Goal: Check status: Check status

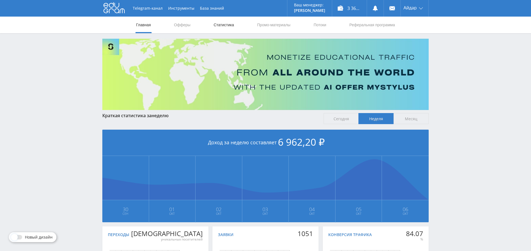
click at [229, 28] on link "Статистика" at bounding box center [224, 25] width 22 height 17
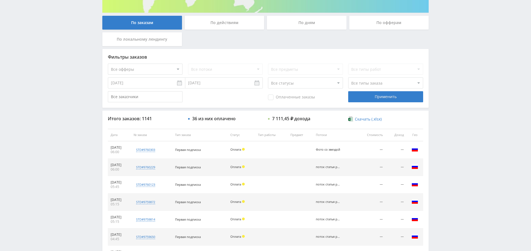
scroll to position [87, 0]
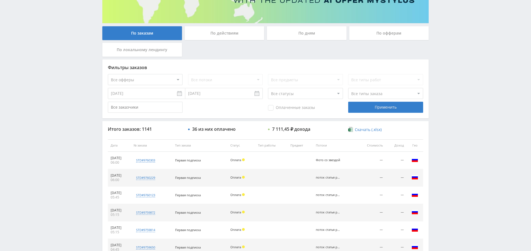
click at [159, 76] on select "Все офферы MyStylus MyStylus - Revshare Кэмп Studybay Автор24 Studybay Brazil S…" at bounding box center [145, 79] width 75 height 11
select select "376"
click at [227, 74] on select "Все потоки поток статья рерайт Фото со звездой Нат. карта Код мастер Claude Объ…" at bounding box center [225, 79] width 75 height 11
select select "6646665"
click at [188, 74] on select "Все потоки поток статья рерайт Фото со звездой Нат. карта Код мастер Claude Объ…" at bounding box center [225, 79] width 75 height 11
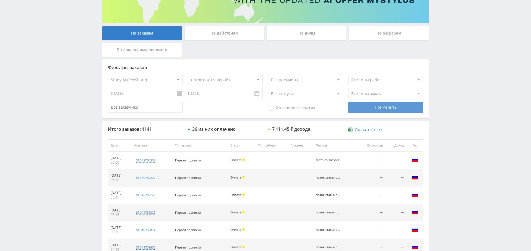
click at [400, 110] on div "Применить" at bounding box center [385, 107] width 75 height 11
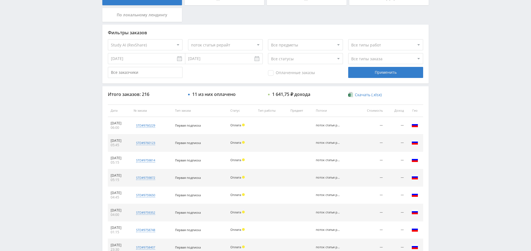
scroll to position [120, 0]
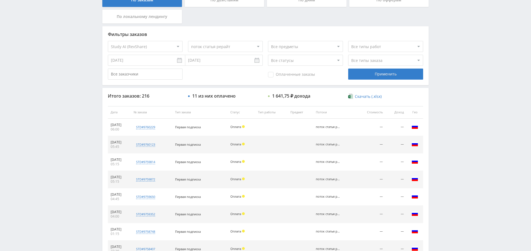
drag, startPoint x: 281, startPoint y: 72, endPoint x: 320, endPoint y: 75, distance: 39.4
click at [281, 72] on span "Оплаченные заказы" at bounding box center [291, 75] width 47 height 6
click at [0, 0] on input "Оплаченные заказы" at bounding box center [0, 0] width 0 height 0
click at [388, 70] on div "Применить" at bounding box center [385, 74] width 75 height 11
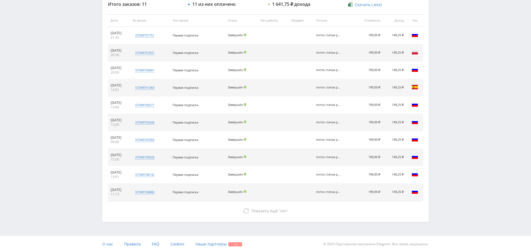
scroll to position [0, 0]
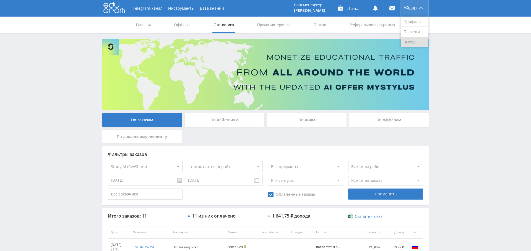
click at [420, 42] on link "Выход" at bounding box center [415, 42] width 28 height 10
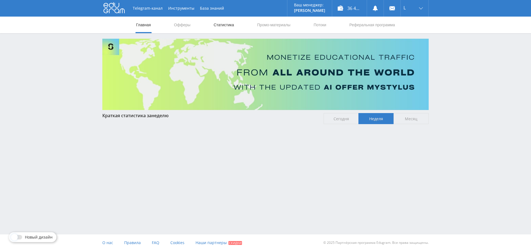
click at [232, 25] on link "Статистика" at bounding box center [224, 25] width 22 height 17
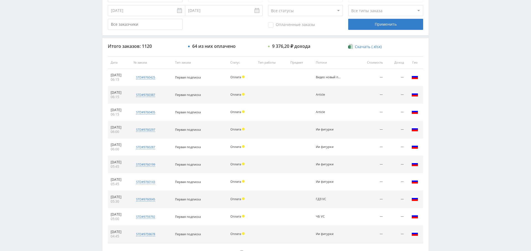
scroll to position [100, 0]
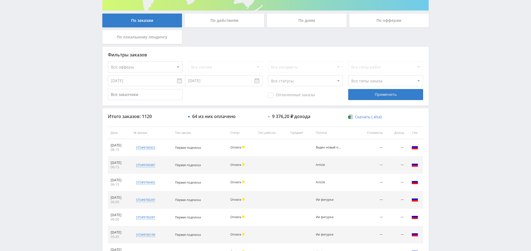
click at [283, 95] on span "Оплаченные заказы" at bounding box center [291, 95] width 47 height 6
click at [0, 0] on input "Оплаченные заказы" at bounding box center [0, 0] width 0 height 0
click at [397, 97] on div "Применить" at bounding box center [385, 94] width 75 height 11
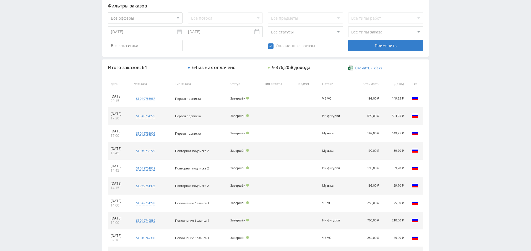
scroll to position [151, 0]
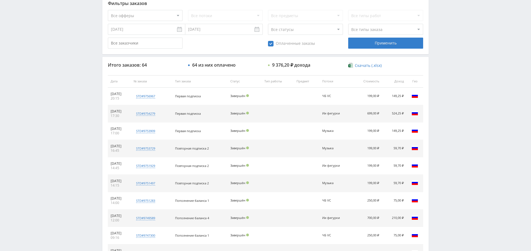
click at [371, 32] on select "Все типы заказа [PERSON_NAME] Новый заказ" at bounding box center [385, 29] width 75 height 11
select select "2"
click at [348, 24] on select "Все типы заказа [PERSON_NAME] Новый заказ" at bounding box center [385, 29] width 75 height 11
click at [384, 46] on div "Применить" at bounding box center [385, 43] width 75 height 11
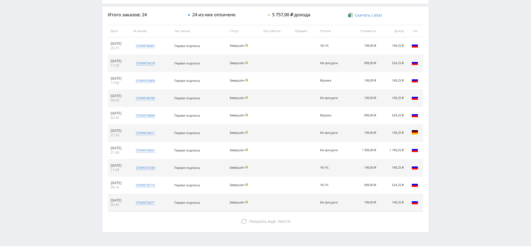
scroll to position [190, 0]
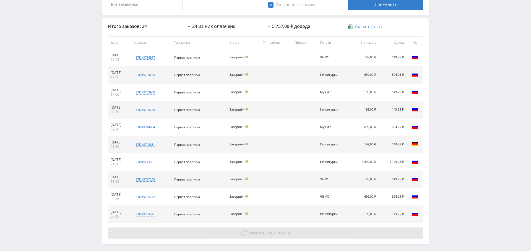
click at [264, 233] on span "Показать ещё" at bounding box center [262, 233] width 27 height 5
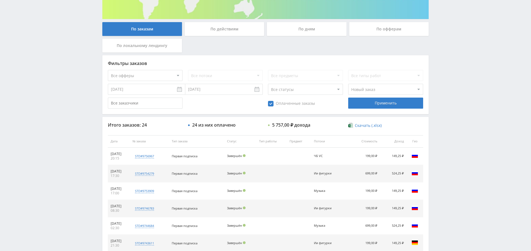
scroll to position [0, 0]
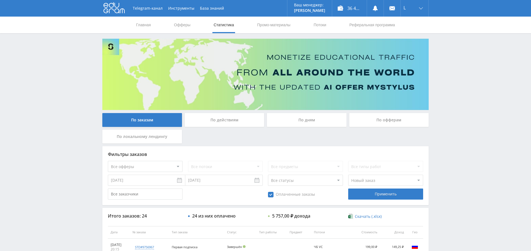
click at [316, 124] on div "По дням" at bounding box center [307, 120] width 80 height 14
click at [0, 0] on input "По дням" at bounding box center [0, 0] width 0 height 0
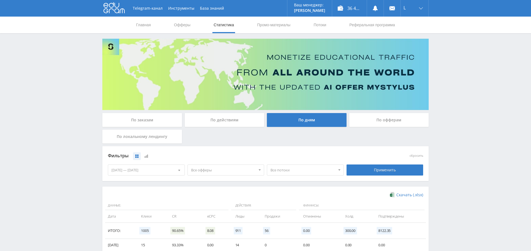
click at [225, 170] on span "Все офферы" at bounding box center [223, 170] width 65 height 11
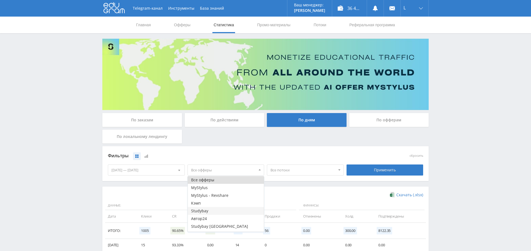
scroll to position [7, 0]
click at [229, 227] on button "Study AI (RevShare)" at bounding box center [226, 228] width 76 height 8
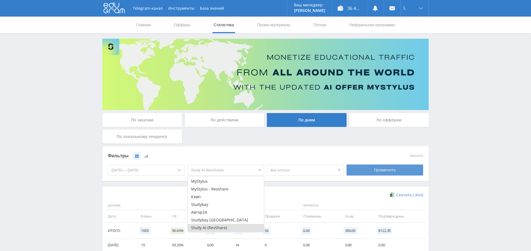
click at [388, 169] on div "Применить" at bounding box center [385, 170] width 77 height 11
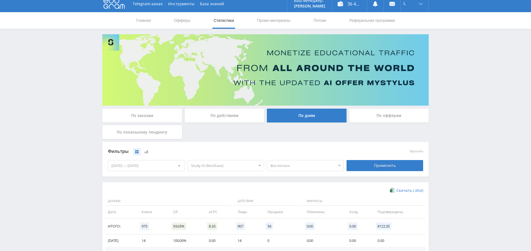
scroll to position [110, 0]
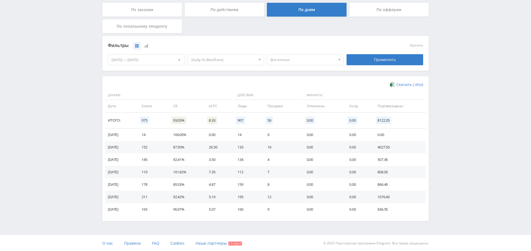
click at [151, 58] on div "[DATE] — [DATE]" at bounding box center [146, 60] width 76 height 11
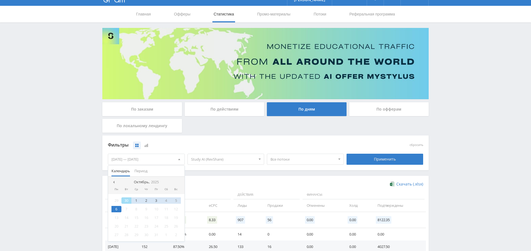
scroll to position [0, 0]
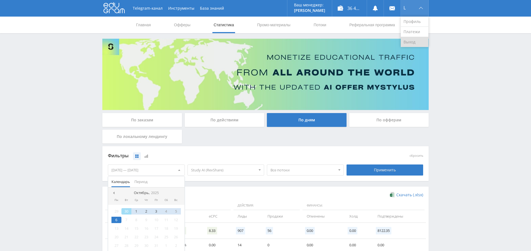
click at [411, 44] on link "Выход" at bounding box center [415, 42] width 28 height 10
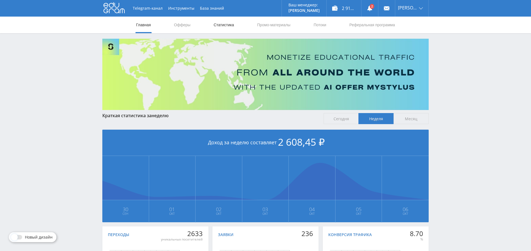
click at [230, 28] on link "Статистика" at bounding box center [224, 25] width 22 height 17
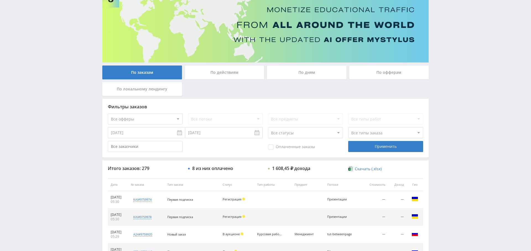
scroll to position [48, 0]
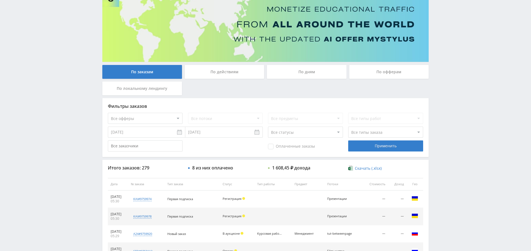
click at [309, 73] on div "По дням" at bounding box center [307, 72] width 80 height 14
click at [0, 0] on input "По дням" at bounding box center [0, 0] width 0 height 0
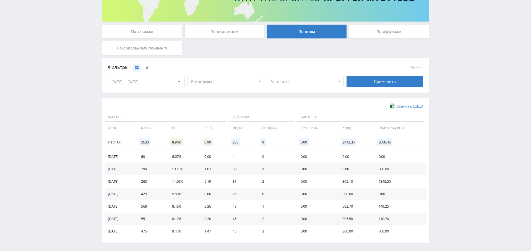
scroll to position [89, 0]
click at [228, 83] on span "Все офферы" at bounding box center [223, 81] width 65 height 11
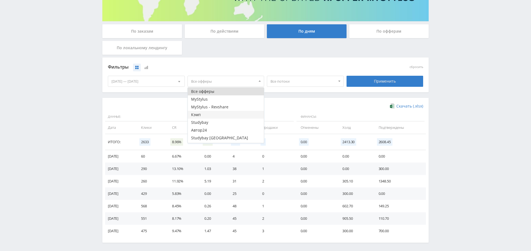
scroll to position [14, 0]
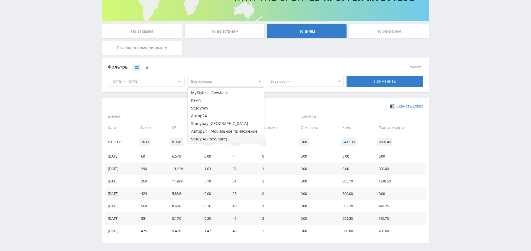
click at [216, 138] on button "Study AI (RevShare)" at bounding box center [226, 139] width 76 height 8
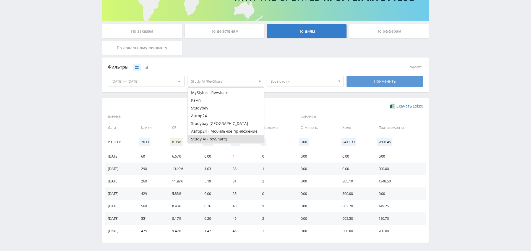
click at [407, 86] on div "Применить" at bounding box center [385, 81] width 77 height 11
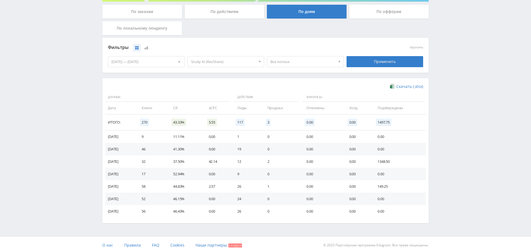
scroll to position [110, 0]
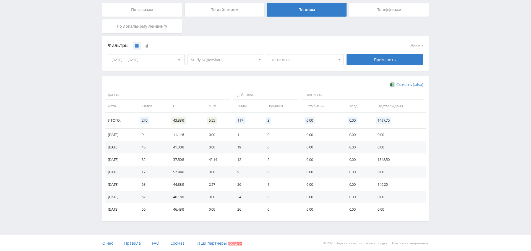
click at [226, 58] on span "Study AI (RevShare)" at bounding box center [223, 60] width 65 height 11
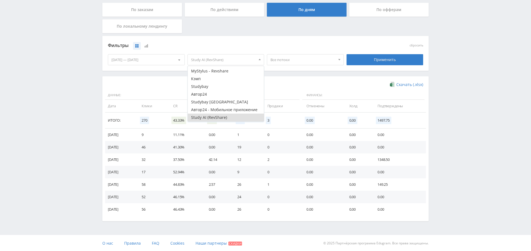
scroll to position [110, 0]
click at [223, 79] on button "Кэмп" at bounding box center [226, 79] width 76 height 8
click at [215, 118] on button "Study AI (RevShare)" at bounding box center [226, 118] width 76 height 8
click at [392, 62] on div "Применить" at bounding box center [385, 60] width 77 height 11
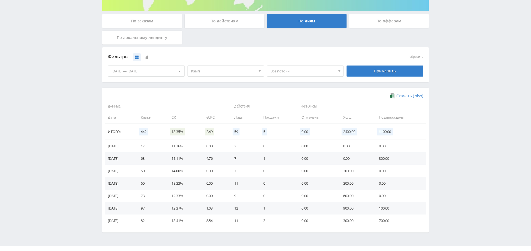
scroll to position [0, 0]
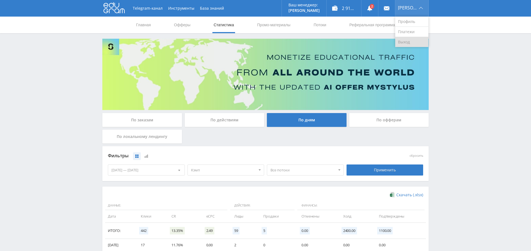
click at [413, 42] on link "Выход" at bounding box center [412, 42] width 33 height 10
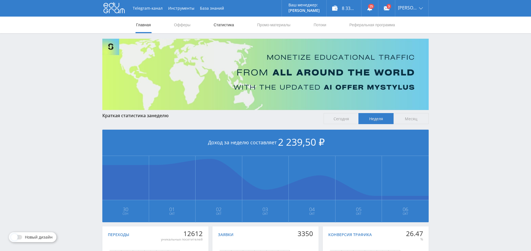
click at [225, 21] on link "Статистика" at bounding box center [224, 25] width 22 height 17
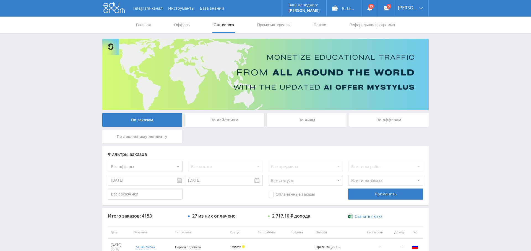
click at [313, 120] on div "По дням" at bounding box center [307, 120] width 80 height 14
click at [0, 0] on input "По дням" at bounding box center [0, 0] width 0 height 0
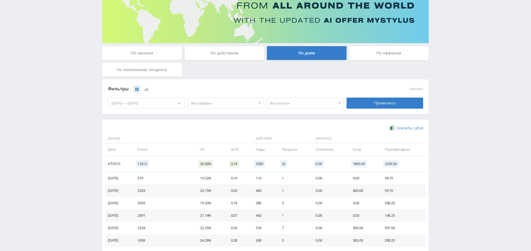
scroll to position [110, 0]
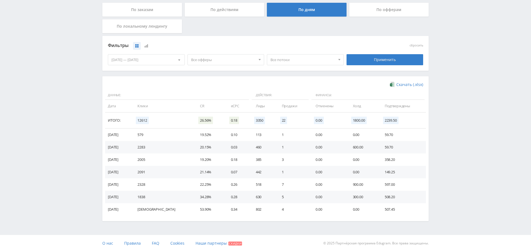
click at [204, 58] on span "Все офферы" at bounding box center [223, 60] width 65 height 11
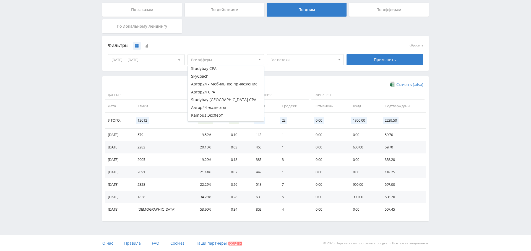
scroll to position [84, 0]
click at [219, 114] on button "Study AI (RevShare)" at bounding box center [226, 118] width 76 height 8
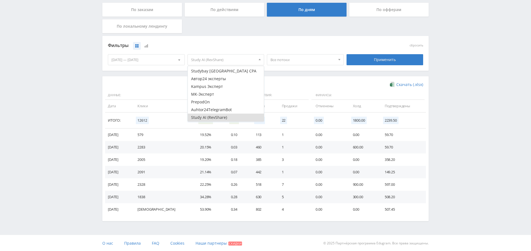
click at [376, 61] on div "Применить" at bounding box center [385, 59] width 77 height 11
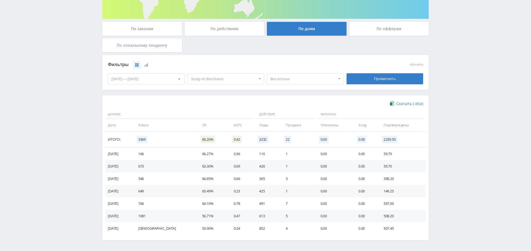
scroll to position [90, 0]
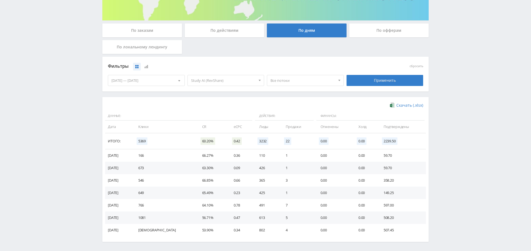
click at [219, 81] on span "Study AI (RevShare)" at bounding box center [223, 80] width 65 height 11
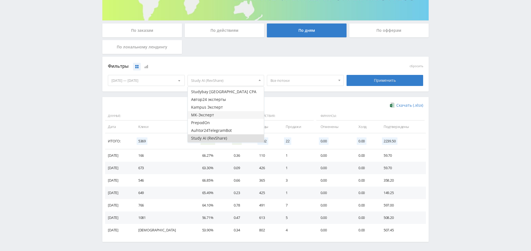
scroll to position [0, 0]
drag, startPoint x: 215, startPoint y: 114, endPoint x: 220, endPoint y: 116, distance: 4.7
click at [215, 114] on button "Кэмп" at bounding box center [226, 114] width 76 height 8
click at [218, 138] on button "Study AI (RevShare)" at bounding box center [226, 139] width 76 height 8
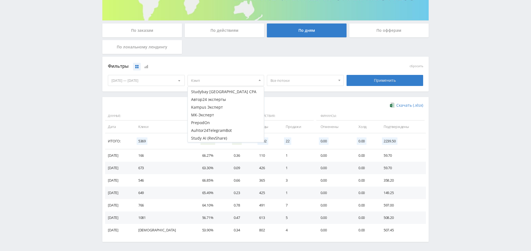
drag, startPoint x: 390, startPoint y: 75, endPoint x: 386, endPoint y: 80, distance: 5.7
click at [390, 75] on div "Применить" at bounding box center [385, 80] width 77 height 11
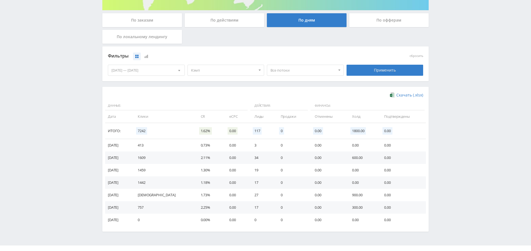
scroll to position [0, 0]
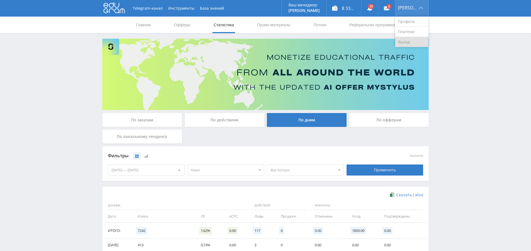
click at [416, 38] on link "Выход" at bounding box center [412, 42] width 33 height 10
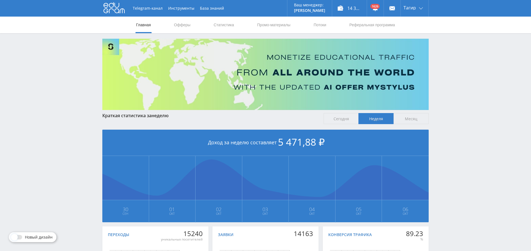
drag, startPoint x: 221, startPoint y: 24, endPoint x: 223, endPoint y: 78, distance: 54.3
click at [221, 24] on link "Статистика" at bounding box center [224, 25] width 22 height 17
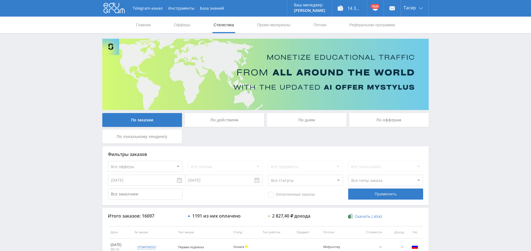
click at [294, 120] on div "По дням" at bounding box center [307, 120] width 80 height 14
click at [0, 0] on input "По дням" at bounding box center [0, 0] width 0 height 0
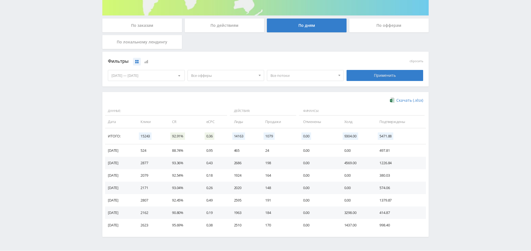
scroll to position [96, 0]
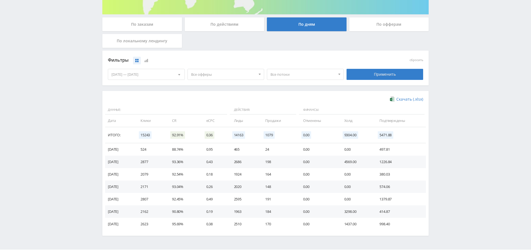
click at [229, 74] on span "Все офферы" at bounding box center [223, 74] width 65 height 11
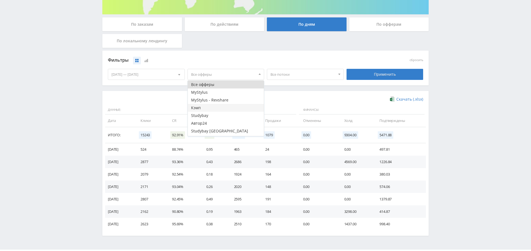
drag, startPoint x: 214, startPoint y: 110, endPoint x: 219, endPoint y: 109, distance: 5.1
click at [214, 110] on button "Кэмп" at bounding box center [226, 108] width 76 height 8
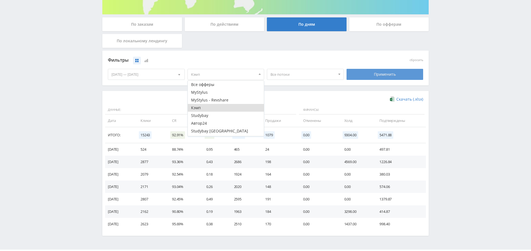
click at [419, 69] on div "Применить" at bounding box center [385, 74] width 77 height 11
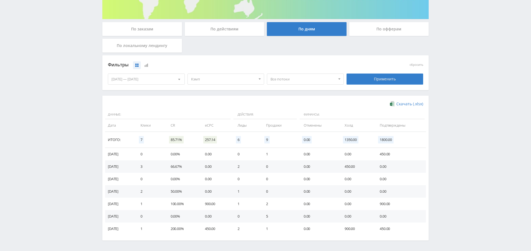
scroll to position [92, 0]
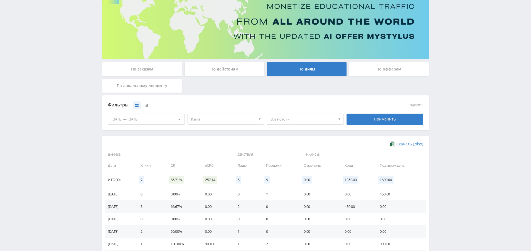
click at [154, 70] on div "По заказам" at bounding box center [142, 69] width 80 height 14
click at [0, 0] on input "По заказам" at bounding box center [0, 0] width 0 height 0
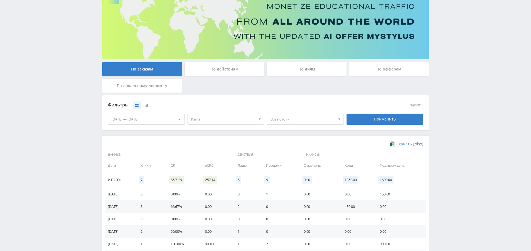
scroll to position [4, 0]
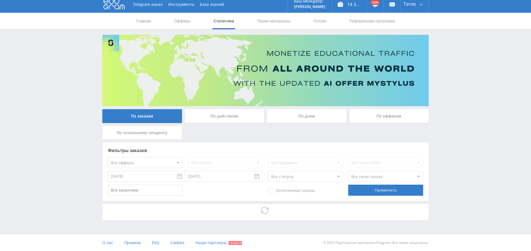
click at [158, 161] on select "Все офферы MyStylus MyStylus - Revshare Кэмп Studybay Автор24 Studybay [GEOGRAP…" at bounding box center [145, 162] width 75 height 11
select select "340"
drag, startPoint x: 391, startPoint y: 192, endPoint x: 380, endPoint y: 192, distance: 10.5
click at [391, 192] on div "Применить" at bounding box center [385, 190] width 75 height 11
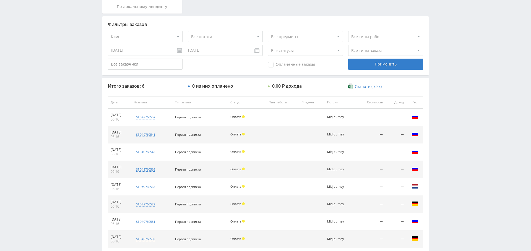
scroll to position [131, 0]
click at [398, 65] on div "Применить" at bounding box center [385, 63] width 75 height 11
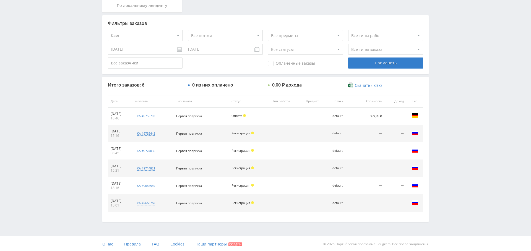
scroll to position [0, 0]
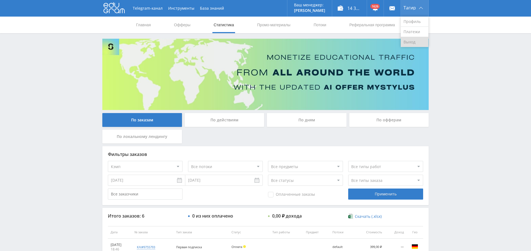
click at [419, 42] on link "Выход" at bounding box center [415, 42] width 28 height 10
